Goal: Information Seeking & Learning: Learn about a topic

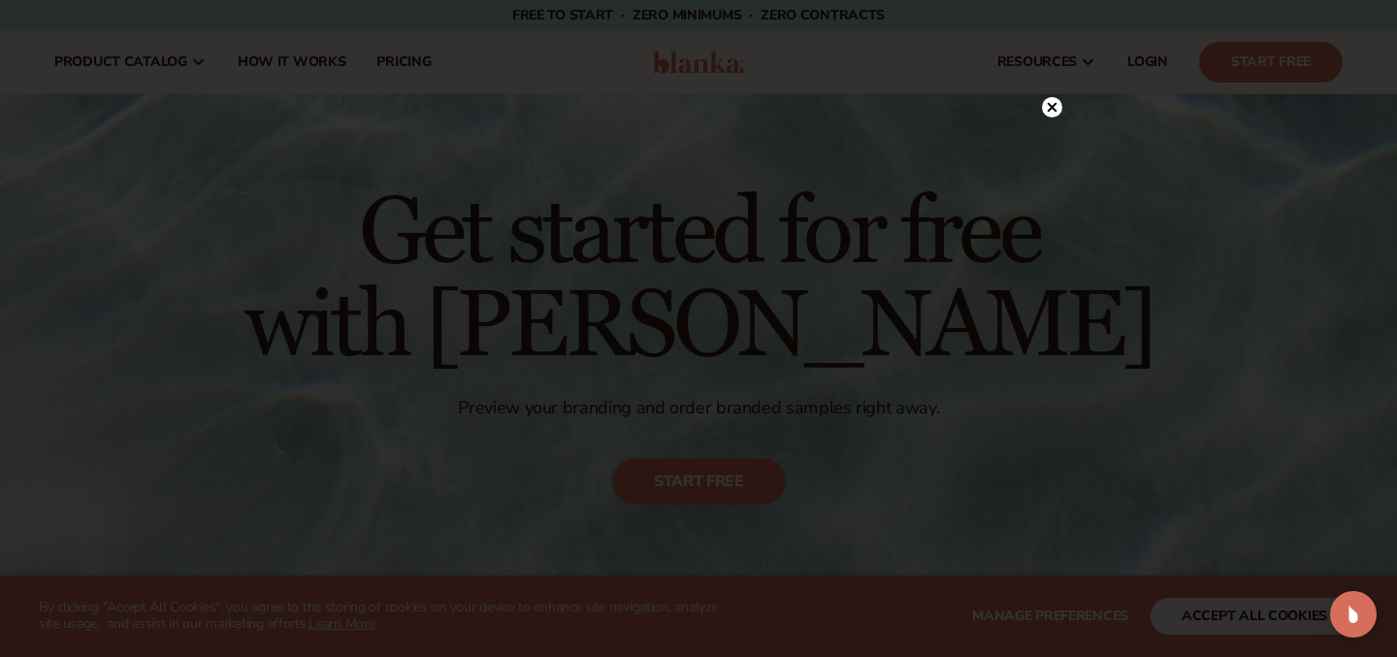
click at [1051, 98] on circle at bounding box center [1052, 107] width 20 height 20
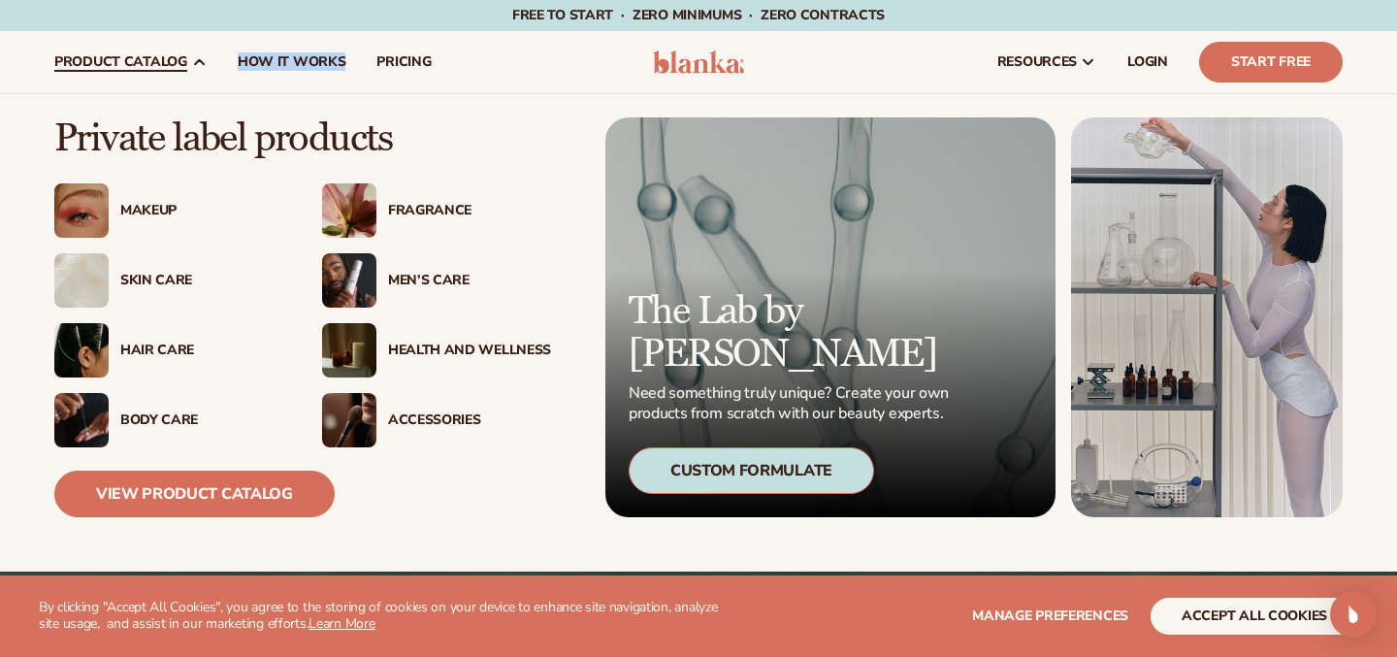
click at [146, 277] on div "Skin Care" at bounding box center [201, 281] width 163 height 16
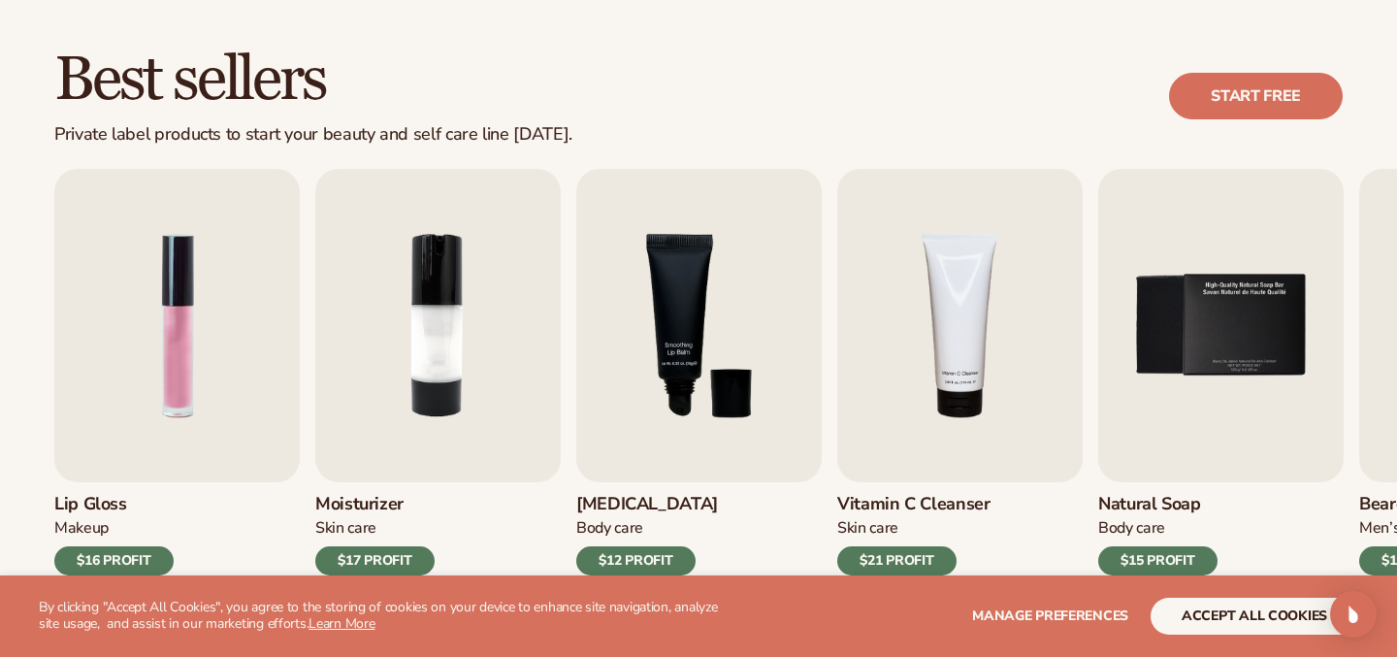
scroll to position [581, 0]
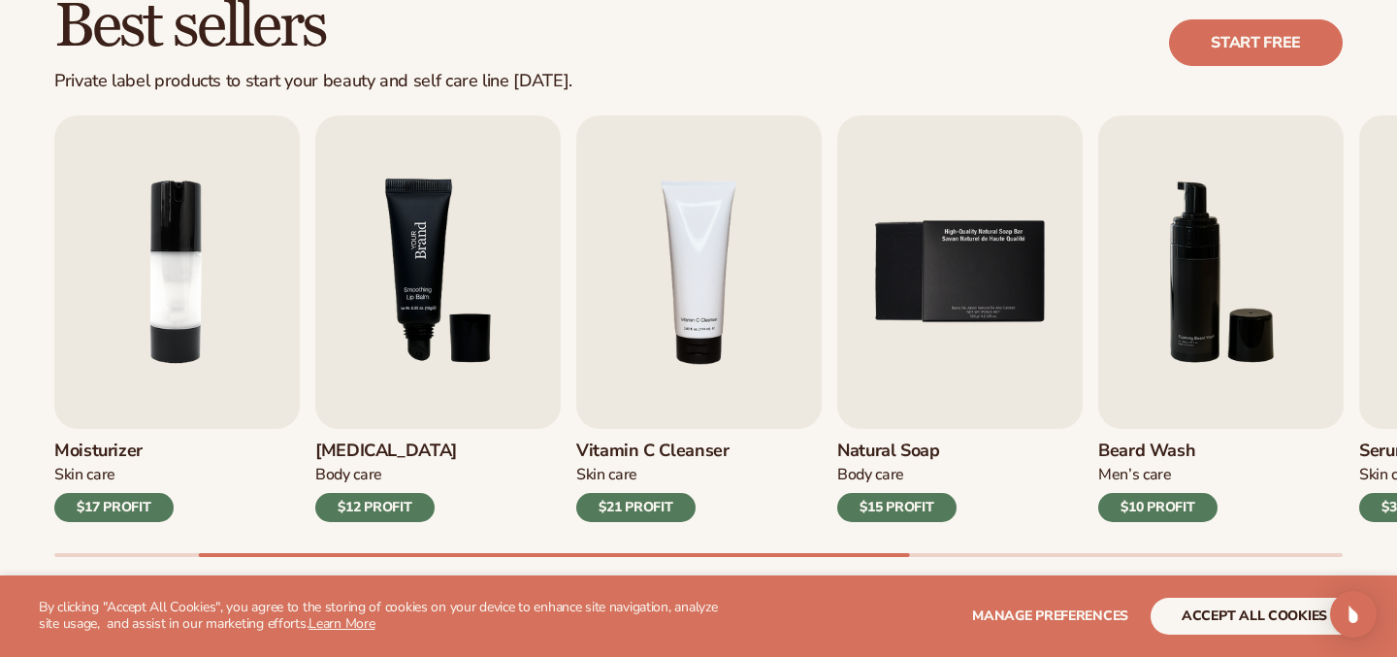
click at [442, 251] on img "3 / 9" at bounding box center [437, 271] width 245 height 313
click at [389, 357] on img "3 / 9" at bounding box center [437, 271] width 245 height 313
click at [366, 506] on div "$12 PROFIT" at bounding box center [374, 507] width 119 height 29
click at [389, 301] on img "3 / 9" at bounding box center [437, 271] width 245 height 313
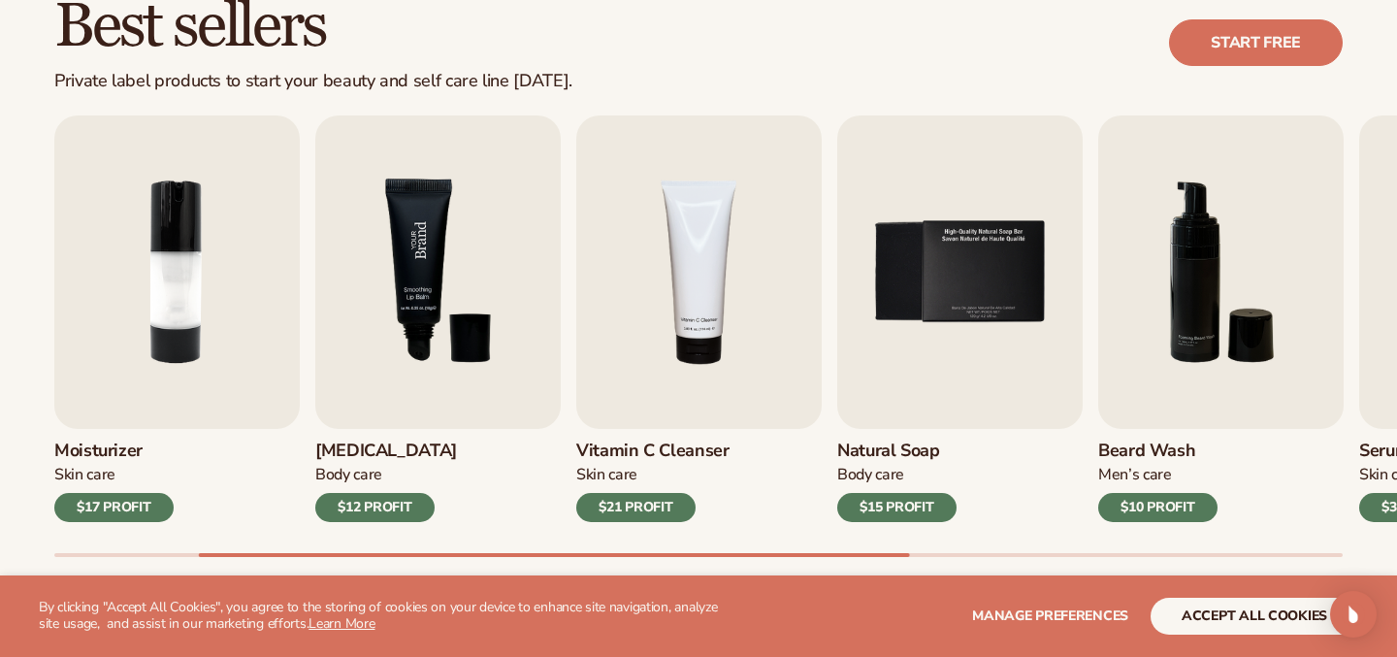
click at [414, 277] on img "3 / 9" at bounding box center [437, 271] width 245 height 313
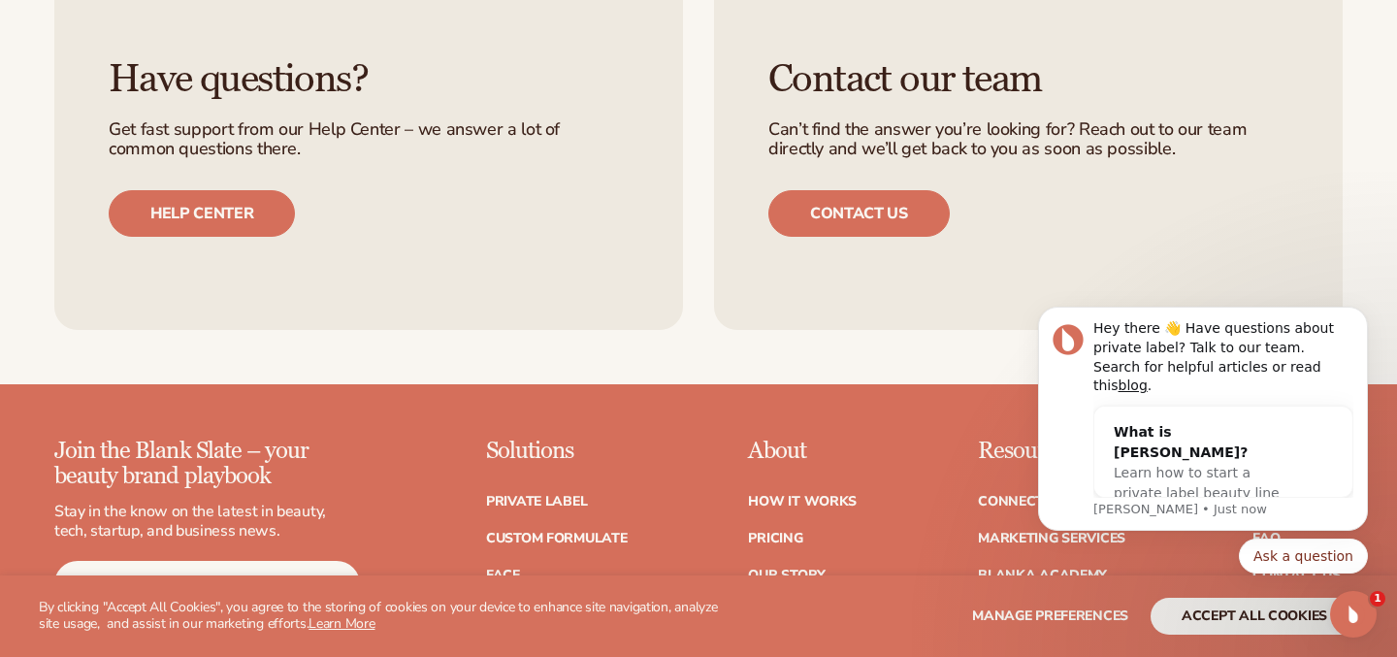
scroll to position [3256, 0]
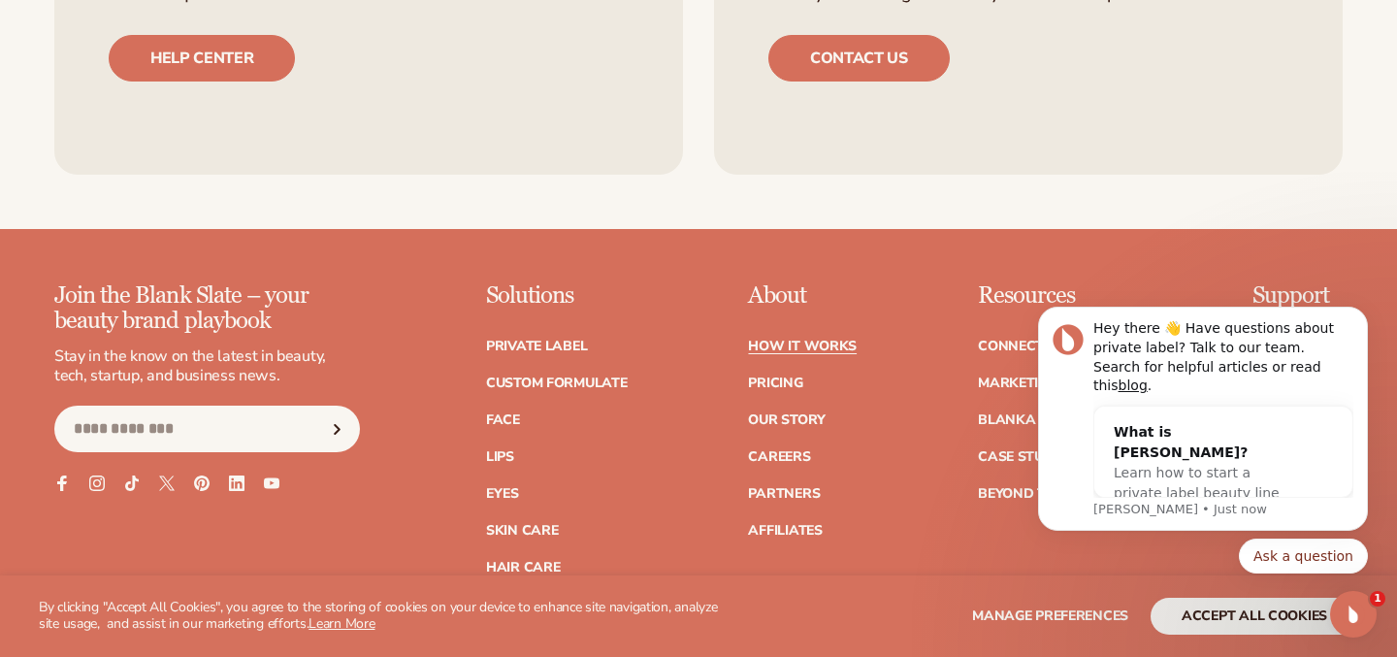
click at [831, 352] on link "How It Works" at bounding box center [802, 347] width 109 height 14
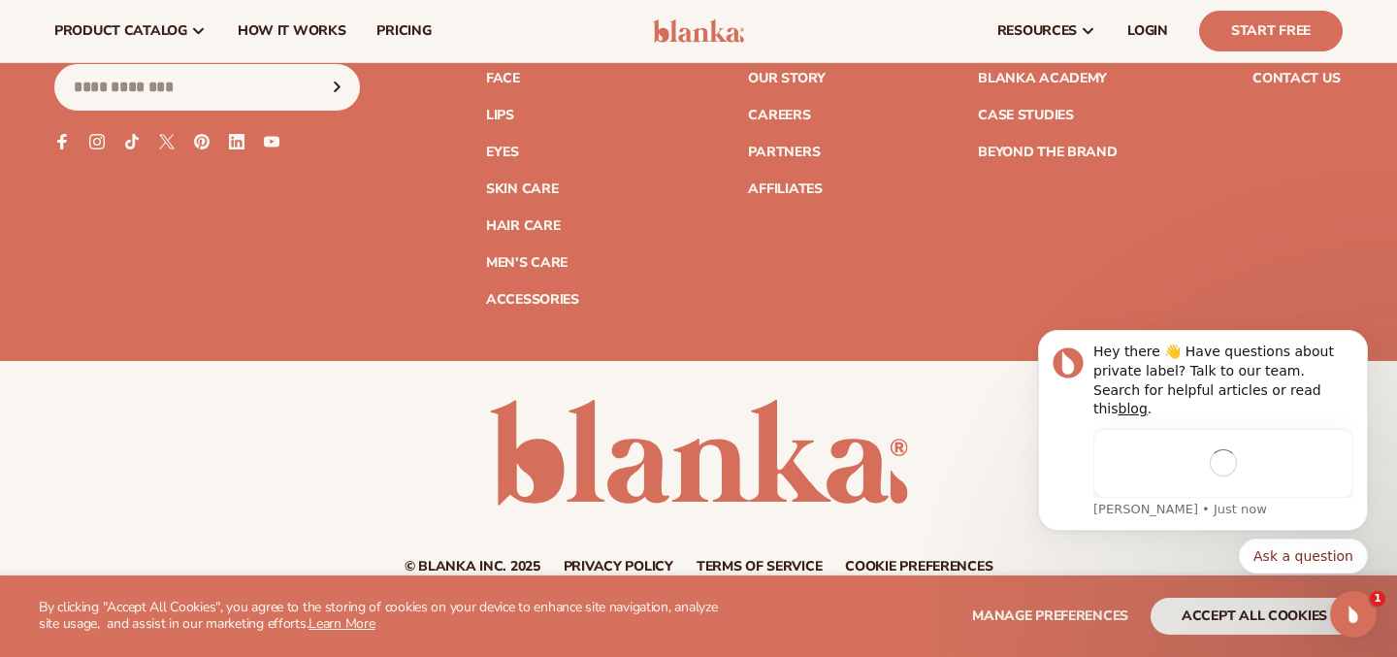
scroll to position [3938, 0]
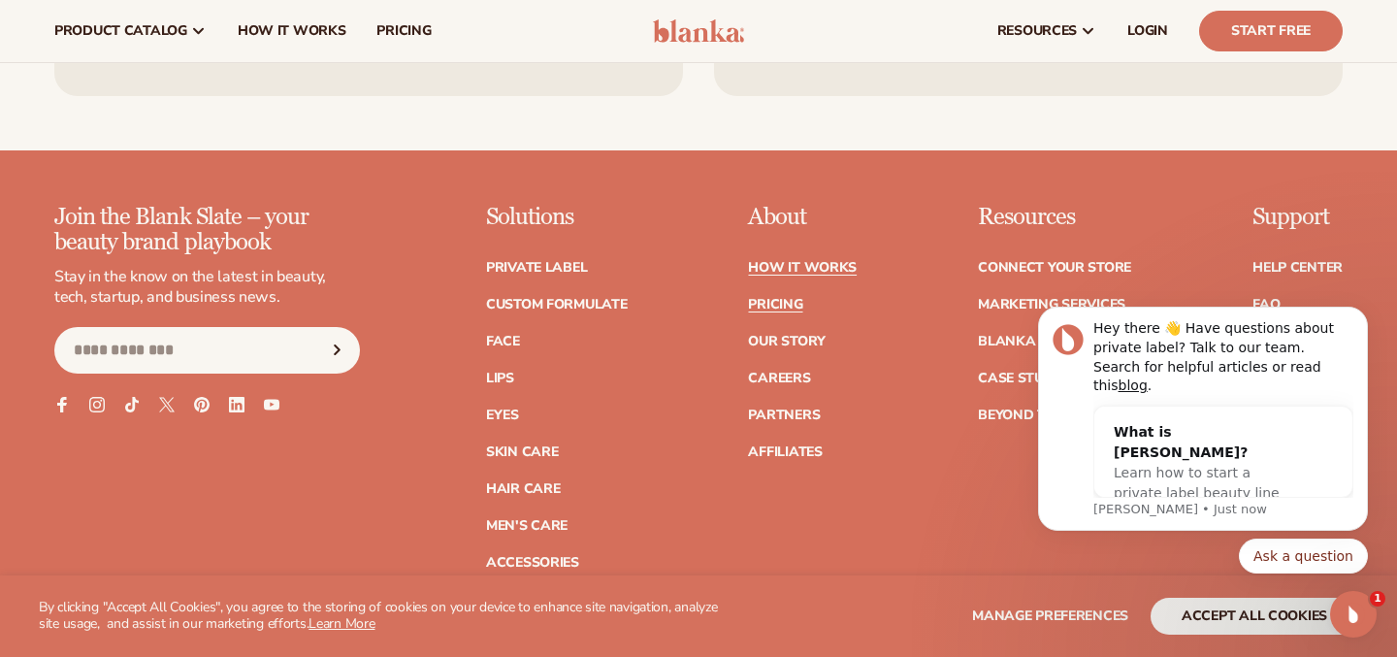
click at [788, 298] on link "Pricing" at bounding box center [775, 305] width 54 height 14
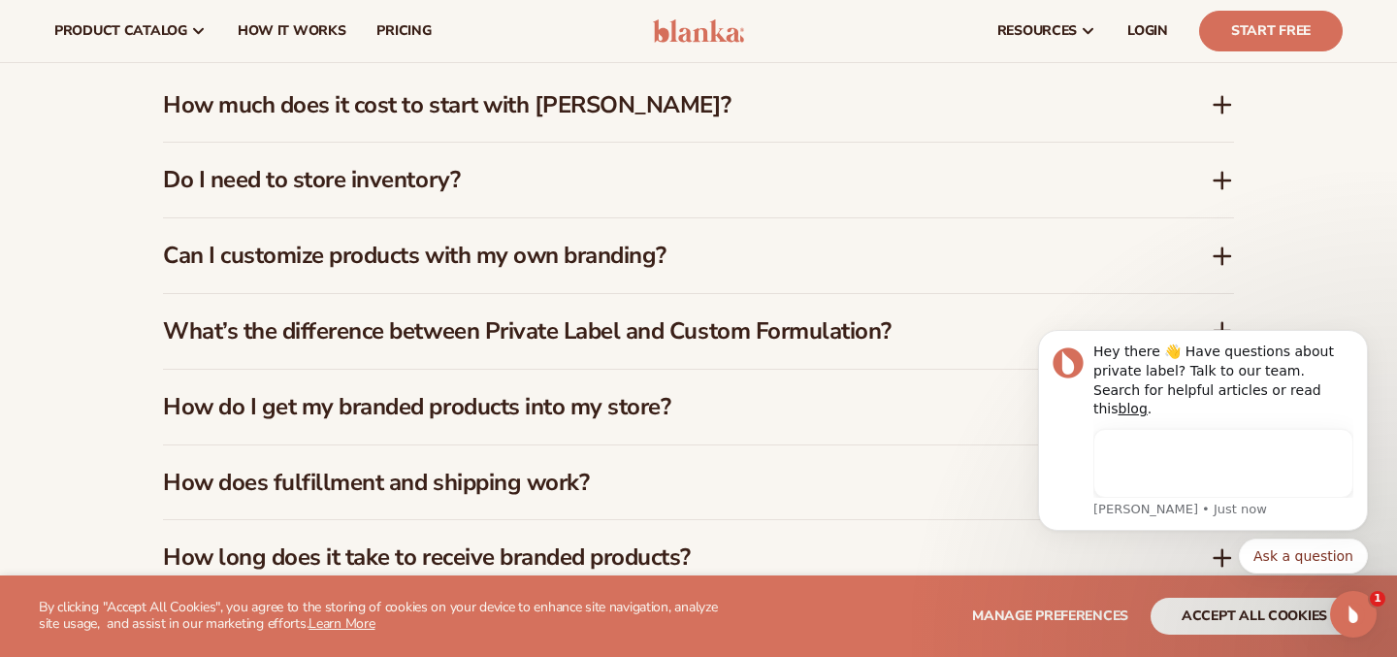
click at [537, 91] on h3 "How much does it cost to start with Blanka?" at bounding box center [658, 105] width 990 height 28
